Goal: Navigation & Orientation: Find specific page/section

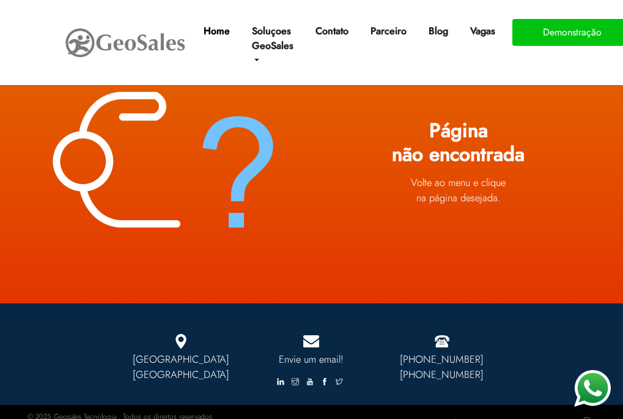
click at [215, 31] on link "Home" at bounding box center [217, 31] width 36 height 24
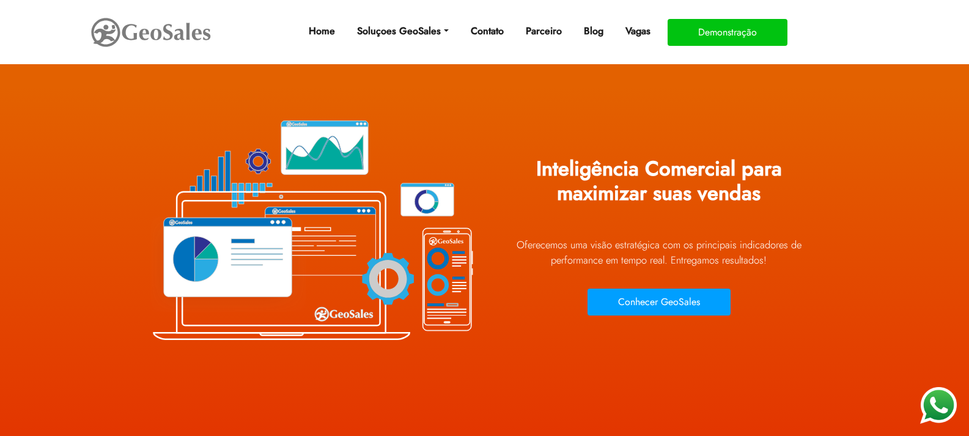
click at [197, 26] on img at bounding box center [151, 32] width 122 height 34
click at [198, 37] on img at bounding box center [151, 32] width 122 height 34
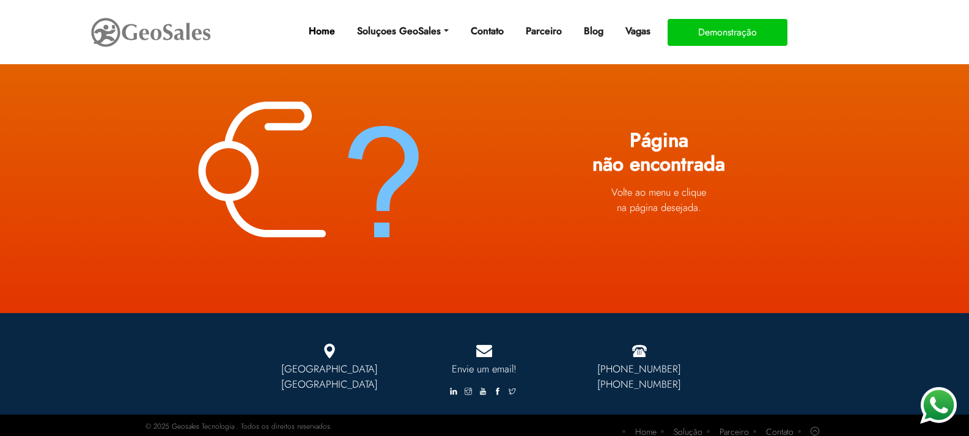
click at [315, 32] on link "Home" at bounding box center [322, 31] width 36 height 24
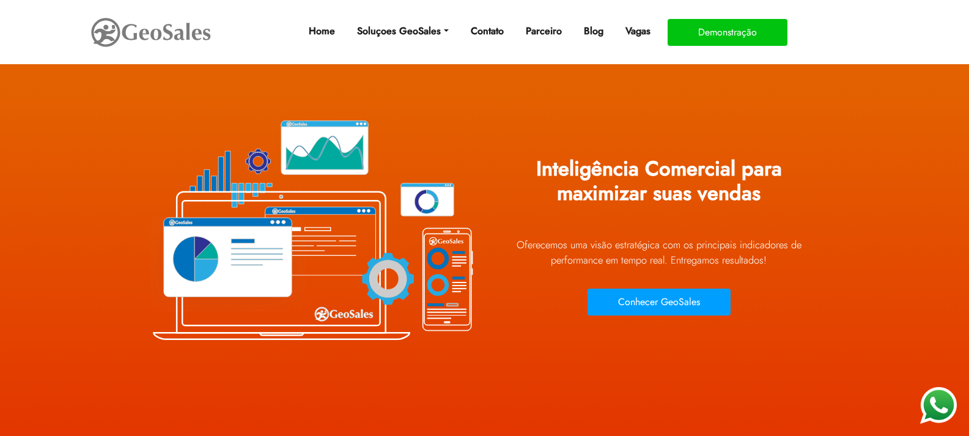
click at [112, 33] on img at bounding box center [151, 32] width 122 height 34
